Goal: Check status: Check status

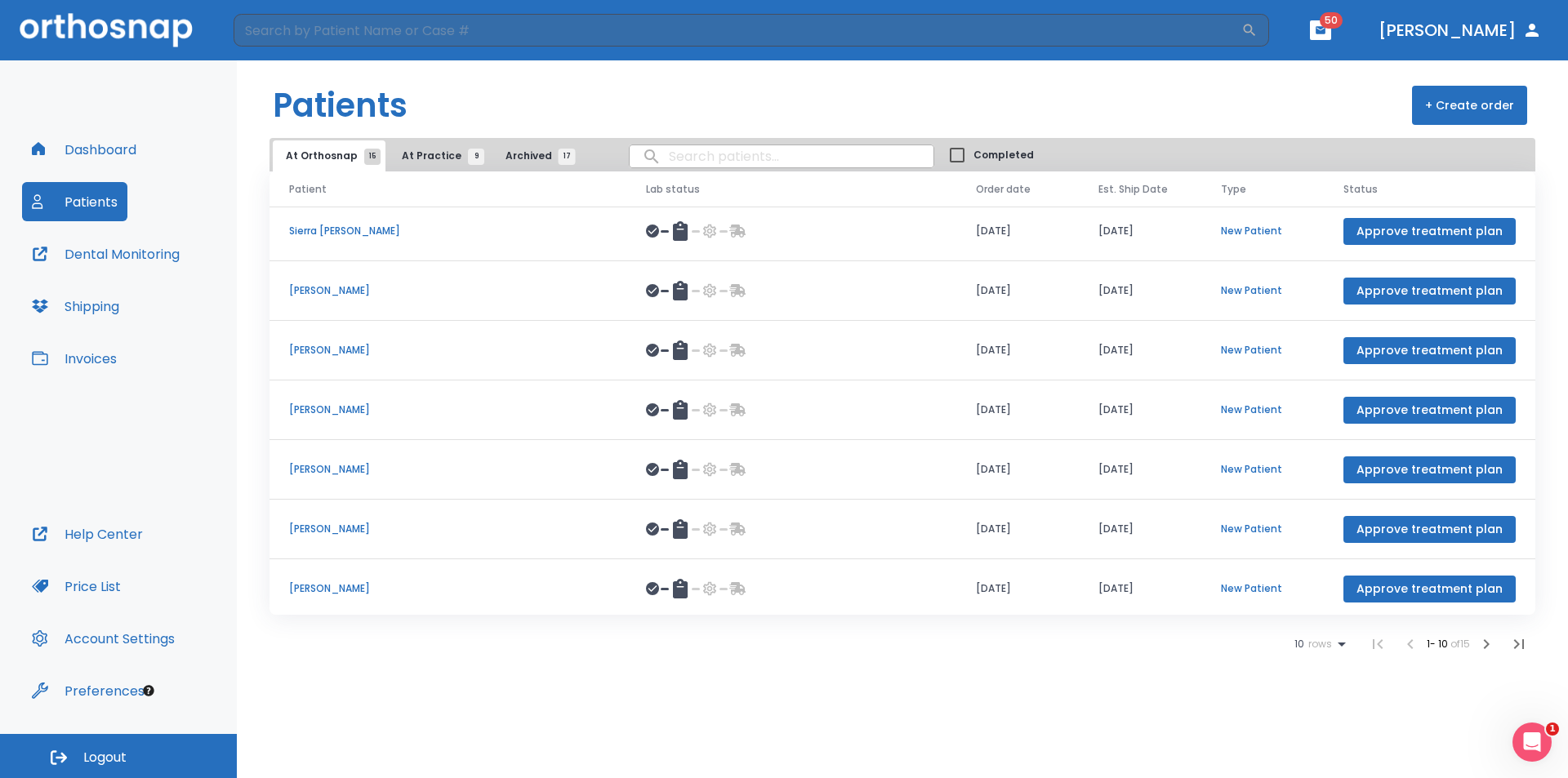
scroll to position [189, 0]
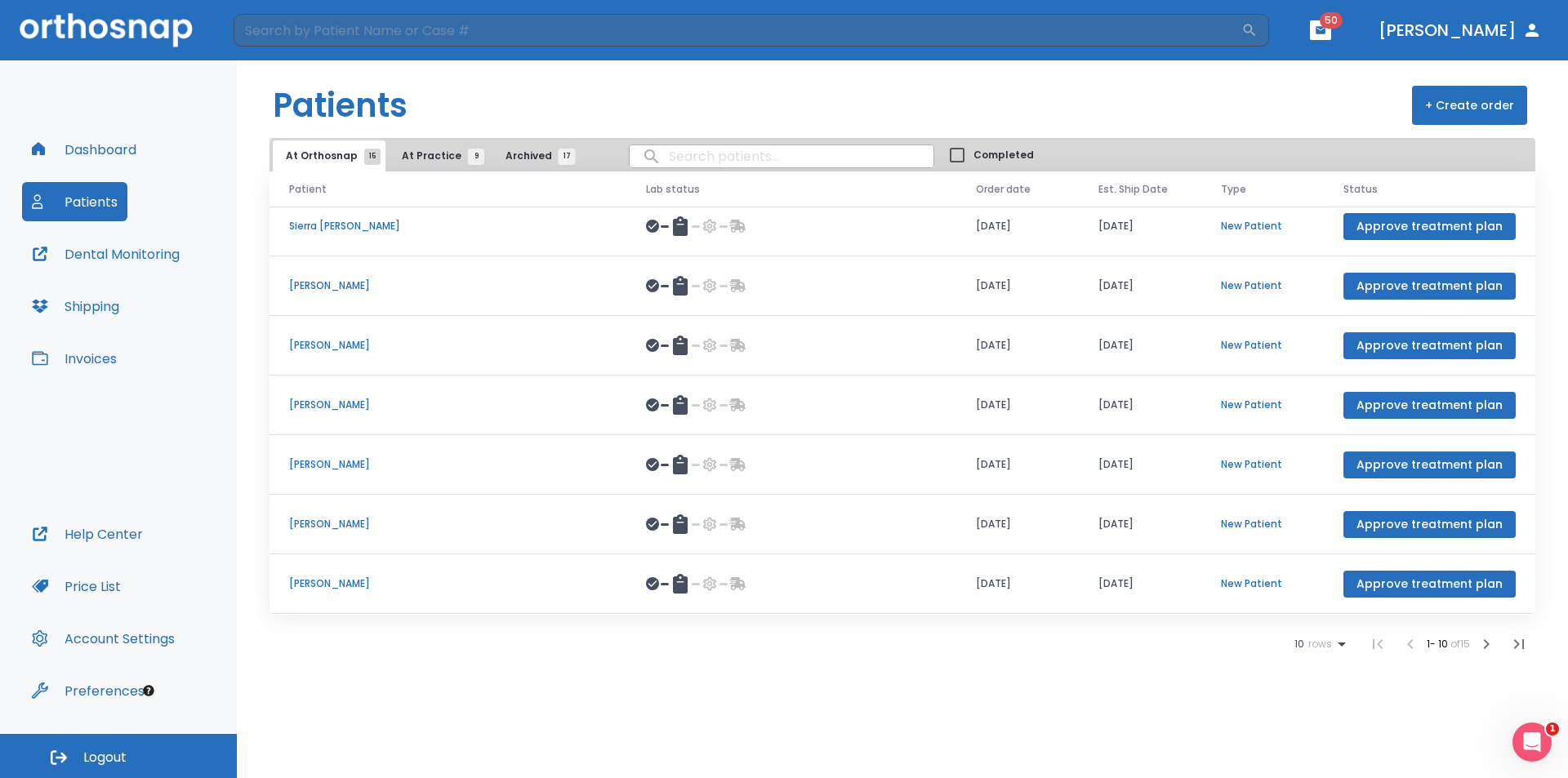
click at [656, 159] on input "search" at bounding box center [782, 156] width 304 height 32
type input "M"
click at [418, 156] on span "At Practice 9" at bounding box center [439, 156] width 74 height 15
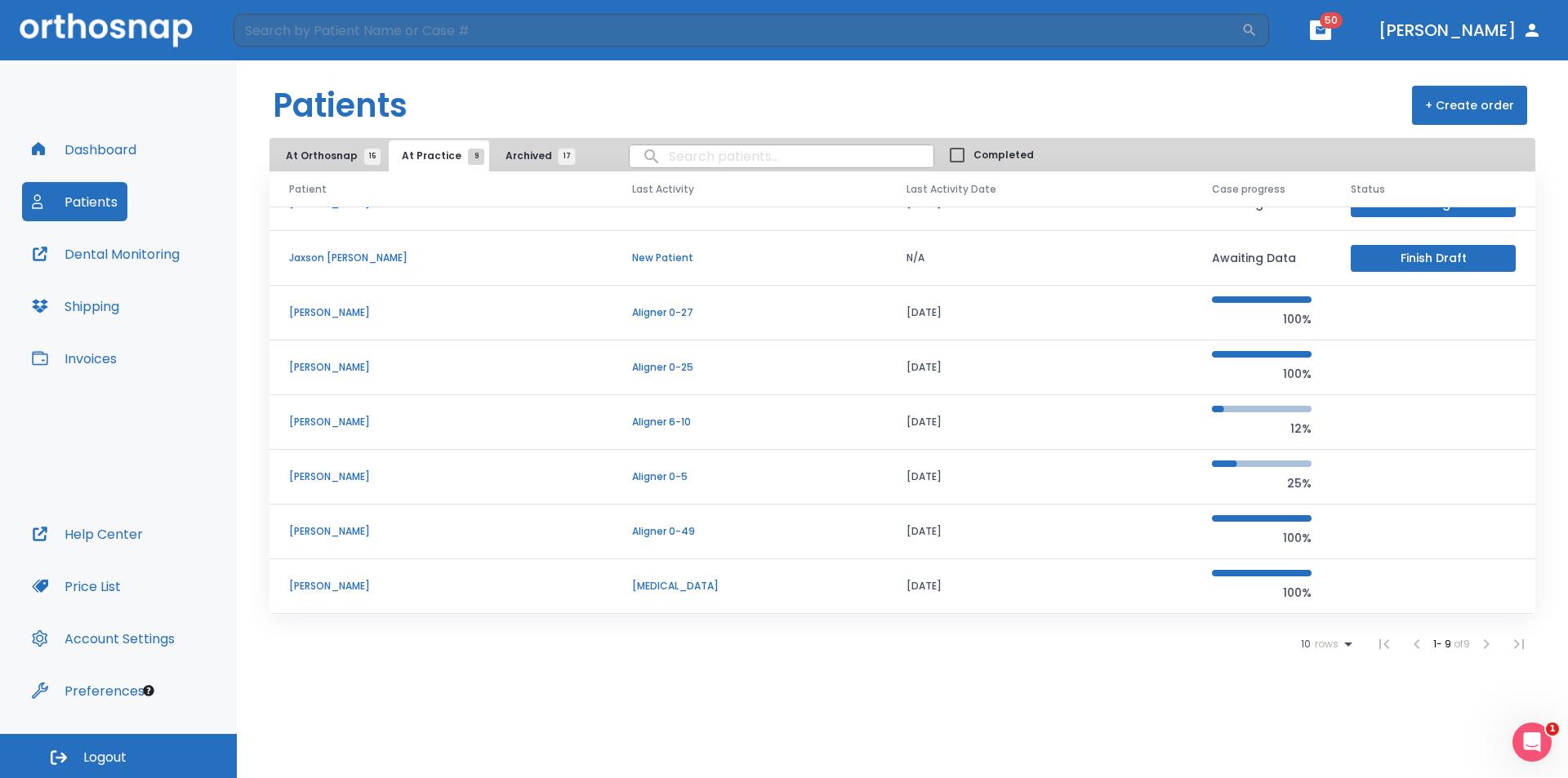
scroll to position [85, 0]
click at [444, 315] on p "[PERSON_NAME]" at bounding box center [440, 313] width 304 height 15
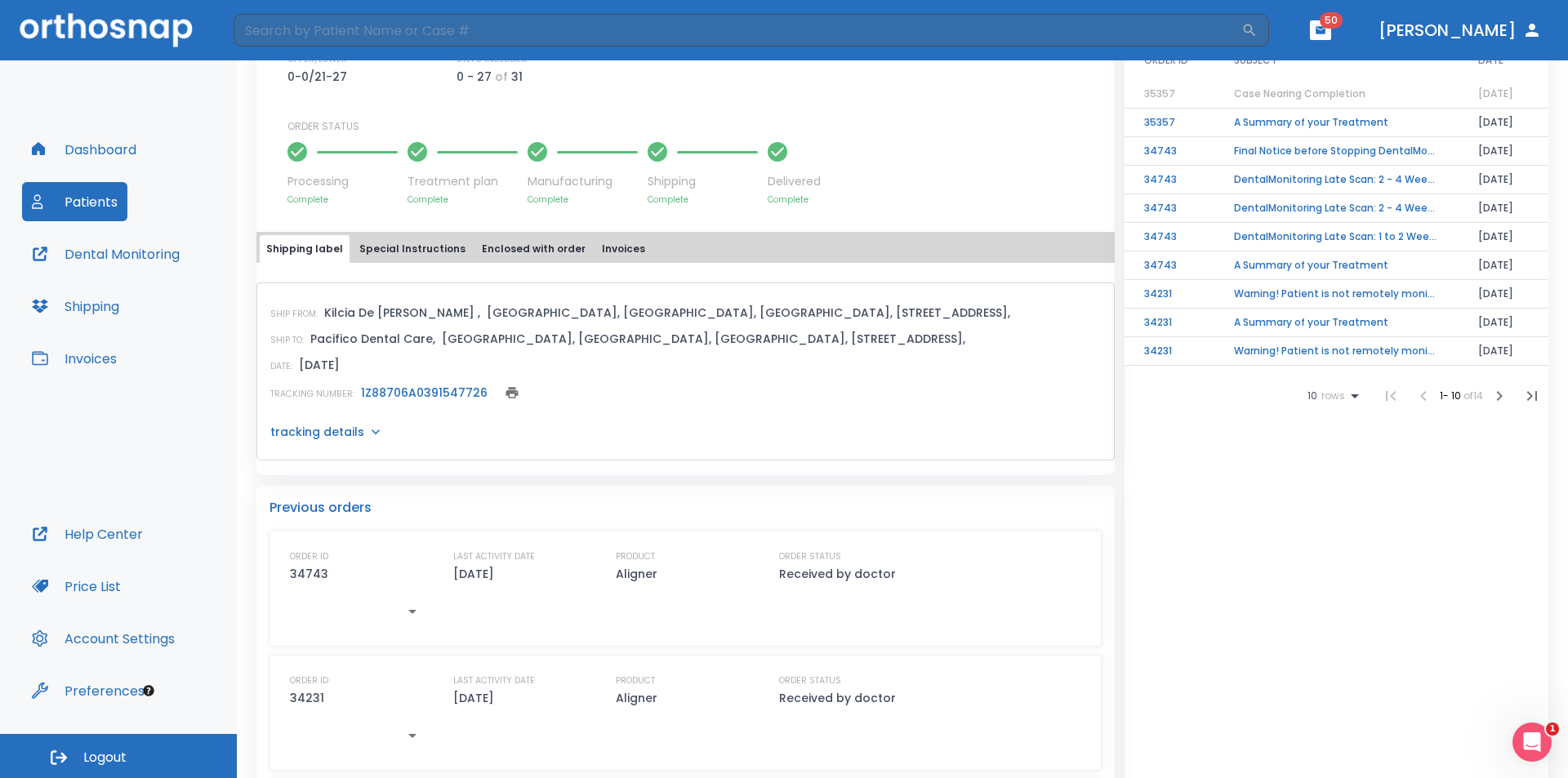
scroll to position [537, 0]
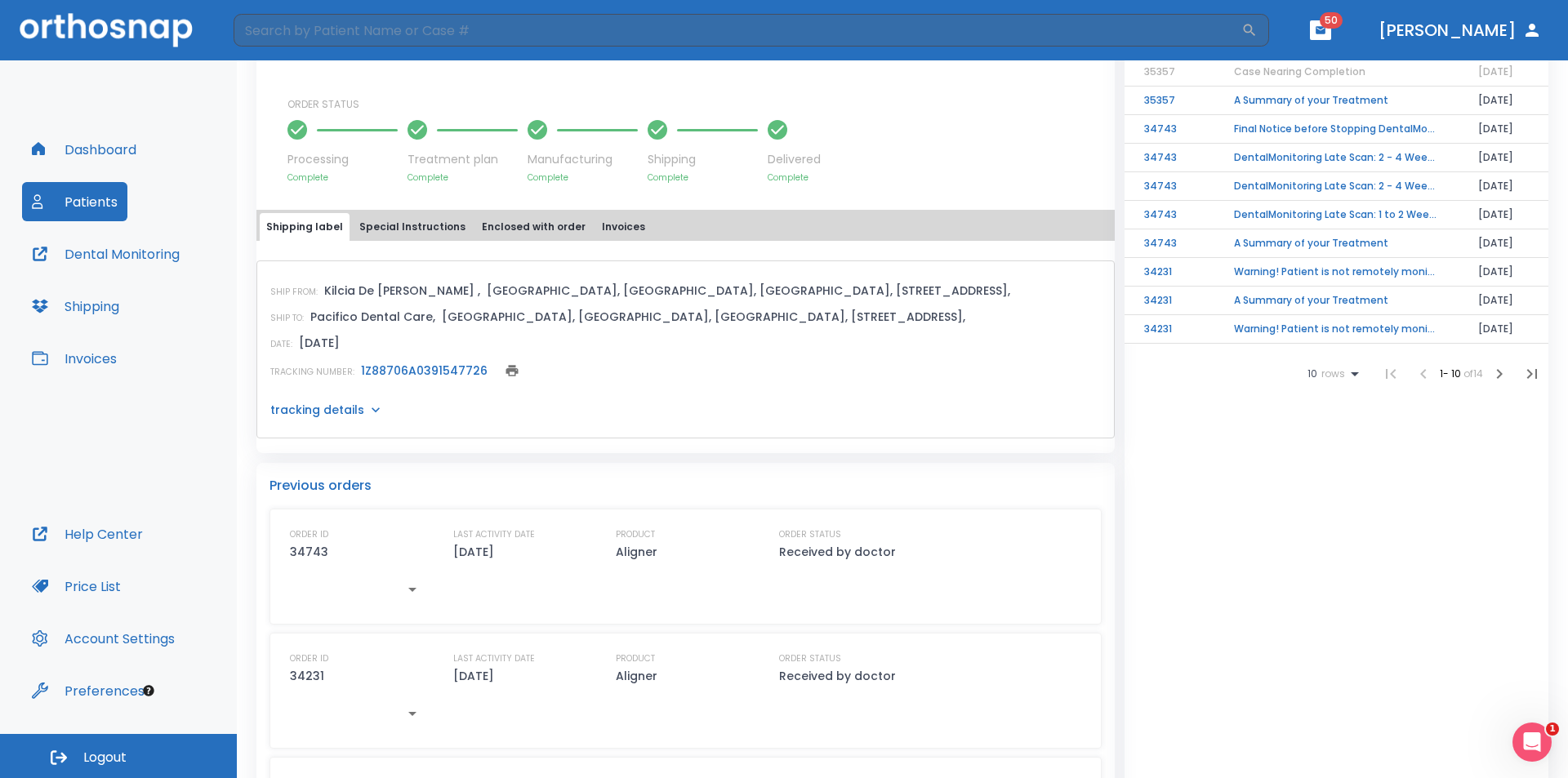
click at [422, 371] on link "1Z88706A0391547726" at bounding box center [424, 370] width 126 height 16
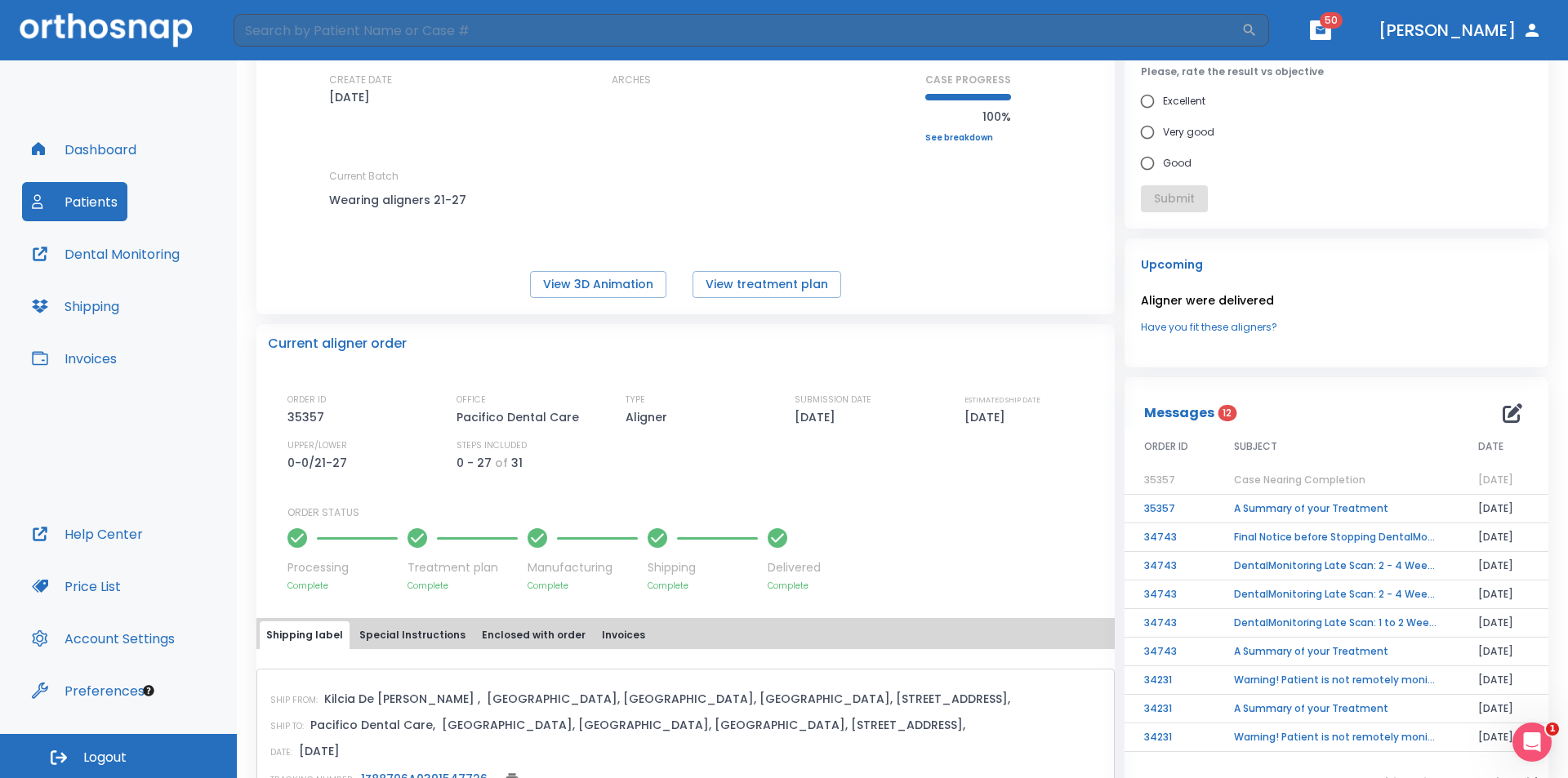
scroll to position [210, 0]
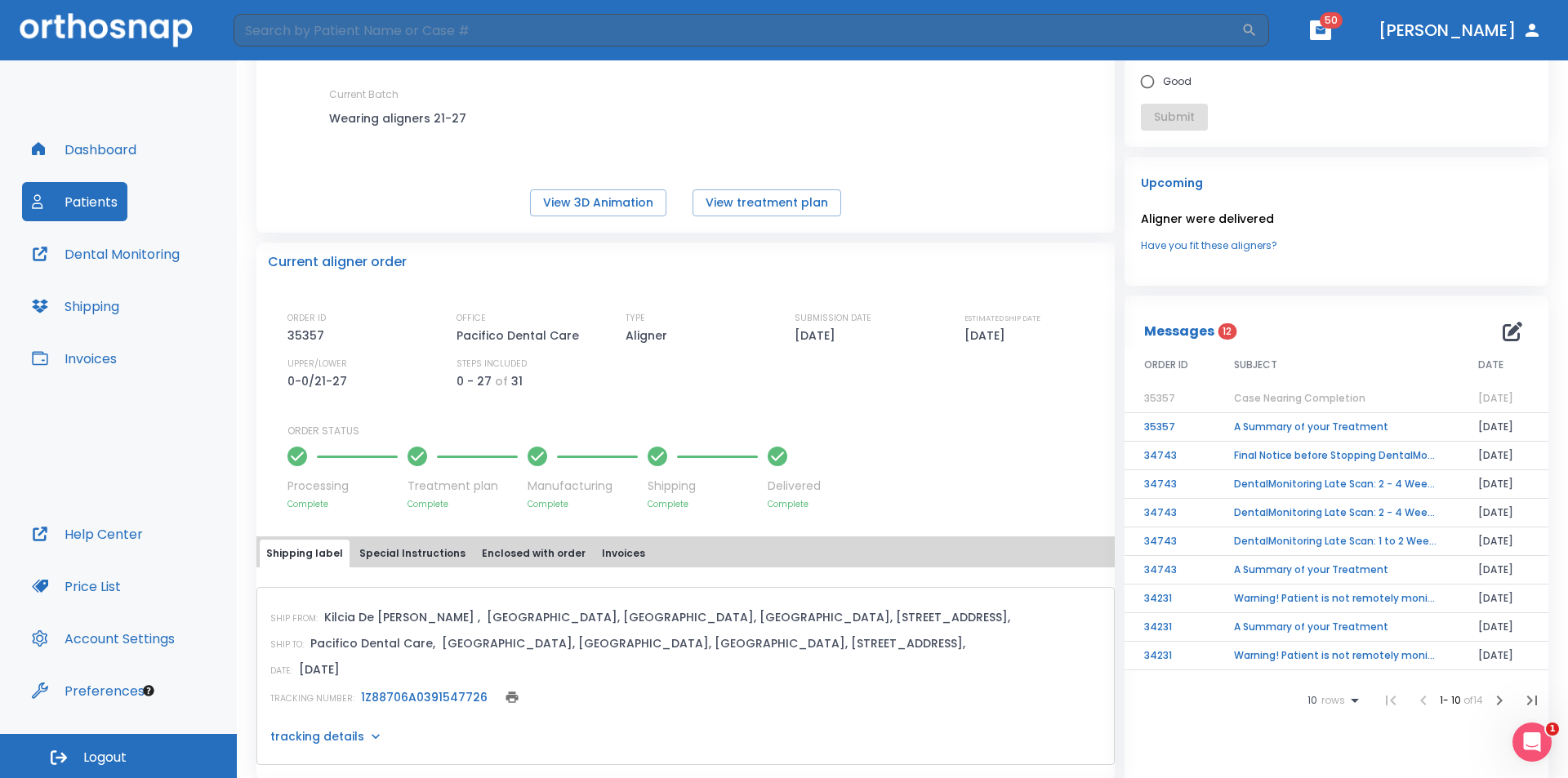
click at [418, 555] on button "Special Instructions" at bounding box center [412, 554] width 120 height 28
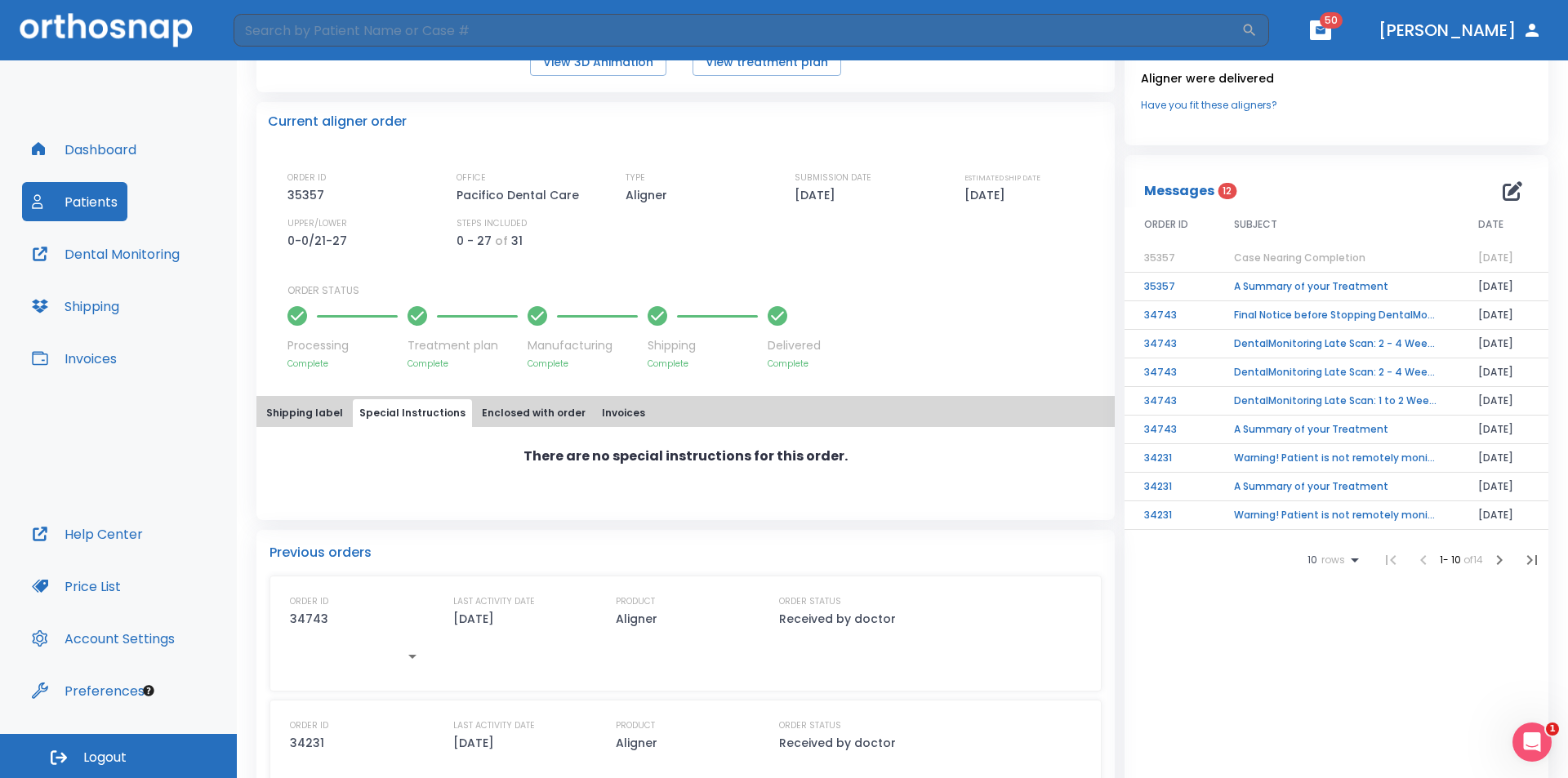
scroll to position [373, 0]
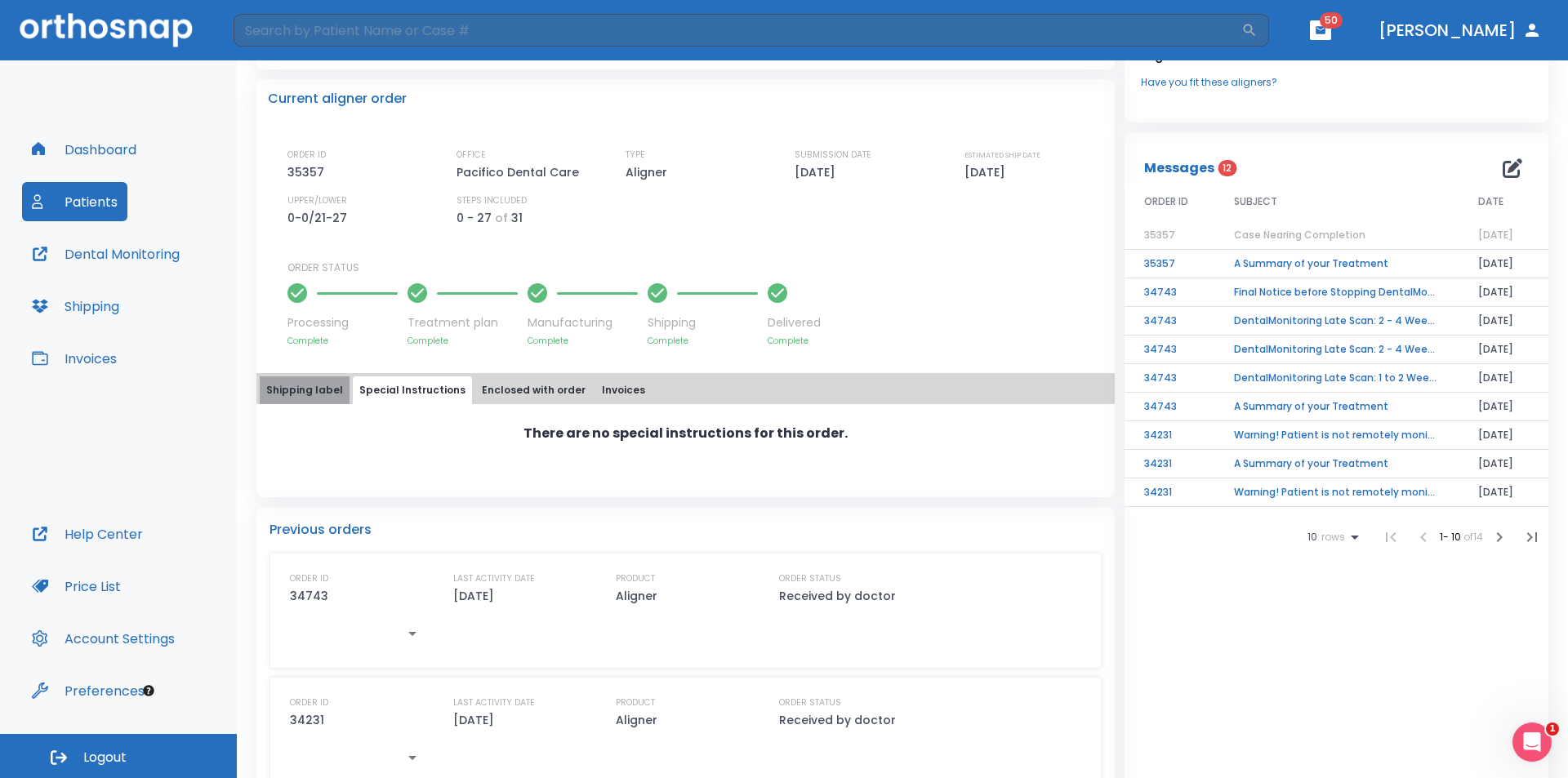
click at [309, 397] on button "Shipping label" at bounding box center [305, 391] width 90 height 28
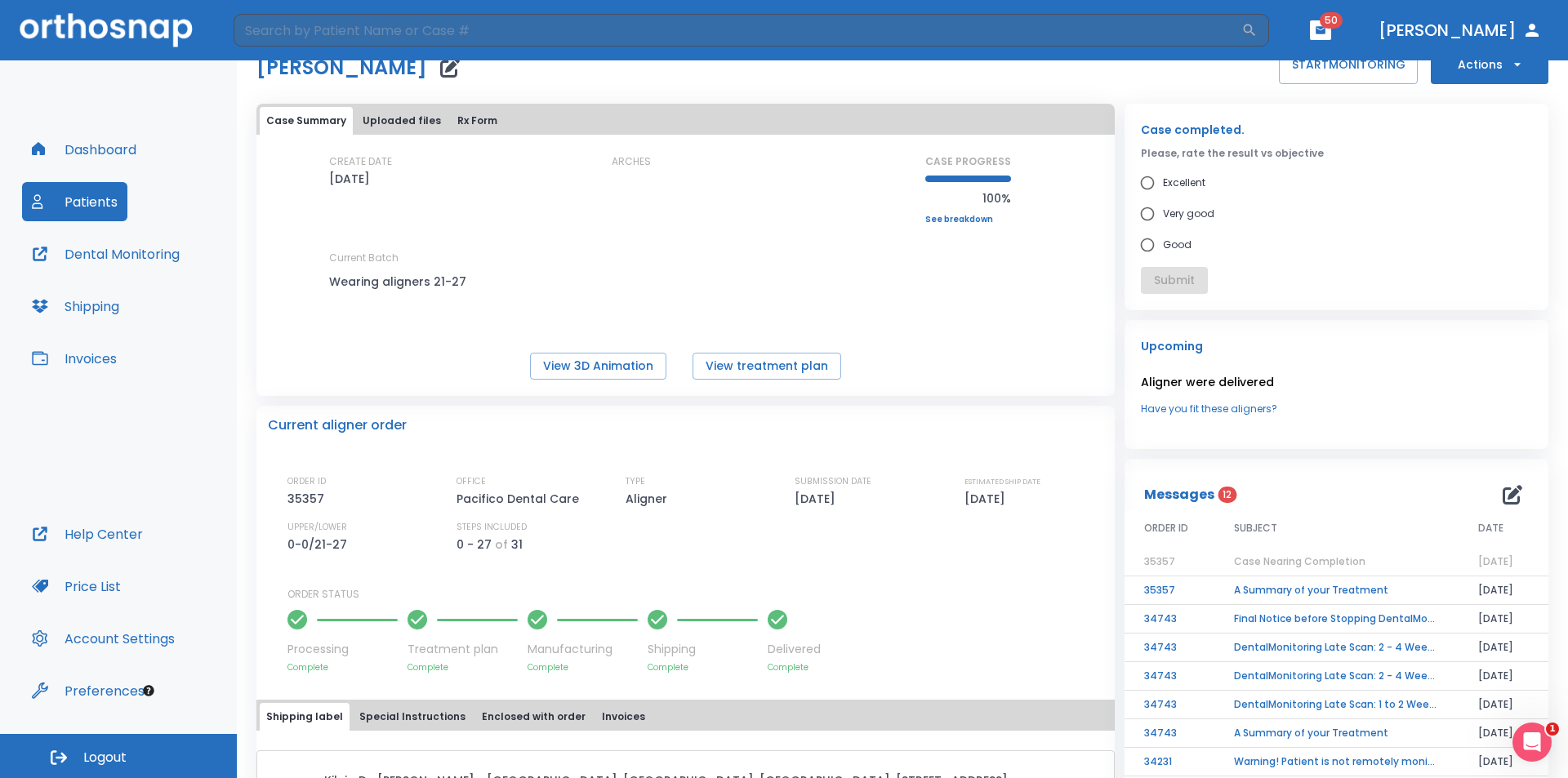
scroll to position [0, 0]
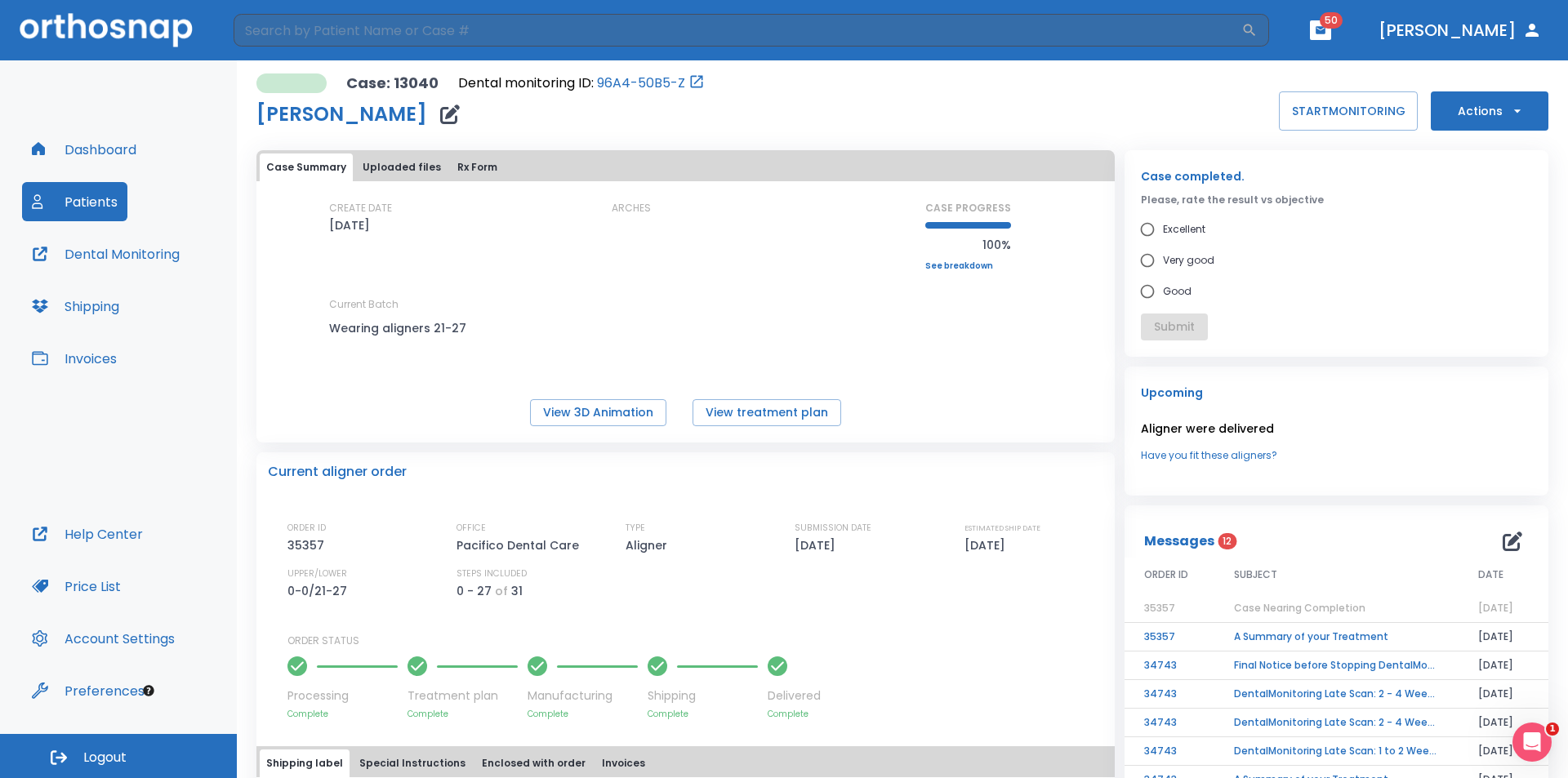
click at [1217, 542] on span "12" at bounding box center [1227, 540] width 19 height 16
